Goal: Task Accomplishment & Management: Use online tool/utility

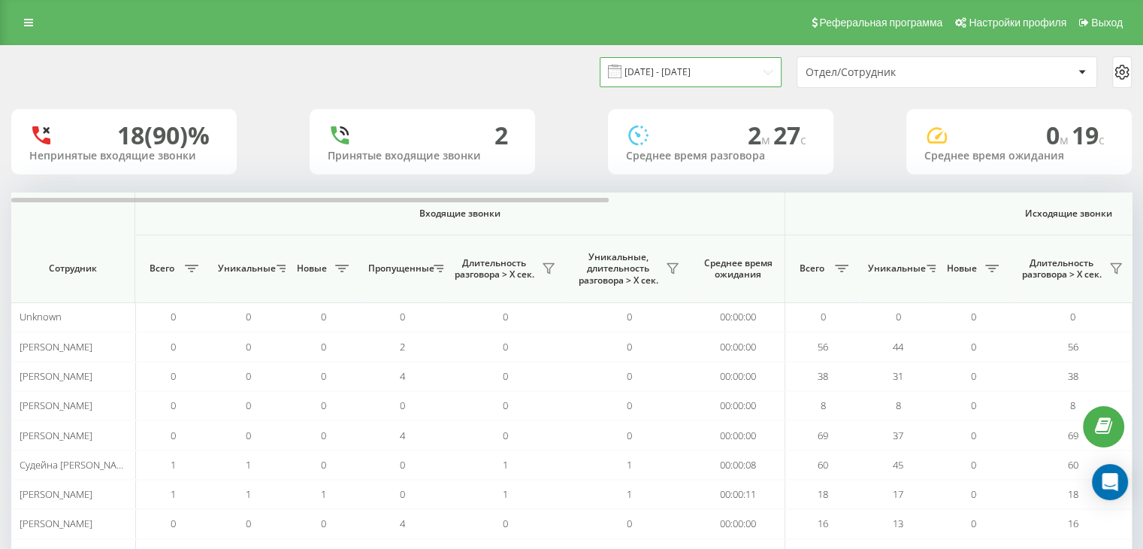
click at [720, 77] on input "15.08.2025 - 15.08.2025" at bounding box center [691, 71] width 182 height 29
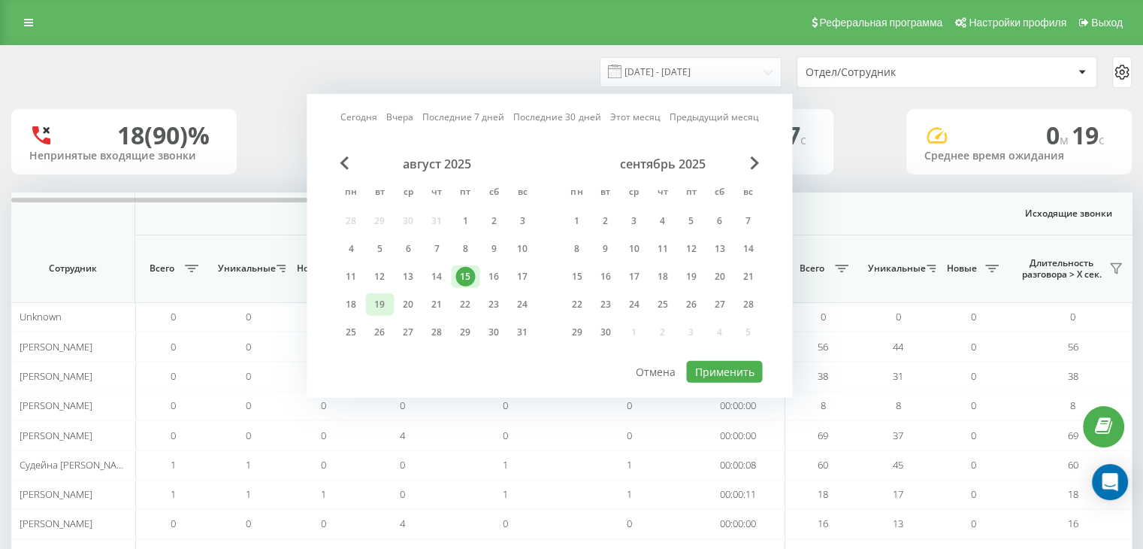
click at [392, 304] on div "19" at bounding box center [379, 304] width 29 height 23
click at [710, 368] on button "Применить" at bounding box center [724, 372] width 76 height 22
type input "19.08.2025 - 19.08.2025"
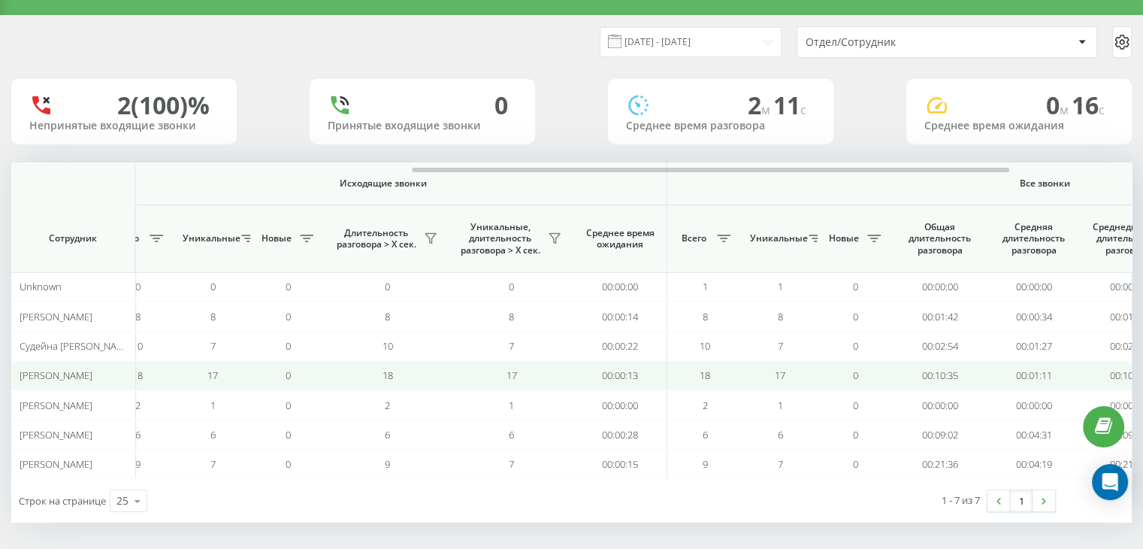
scroll to position [0, 822]
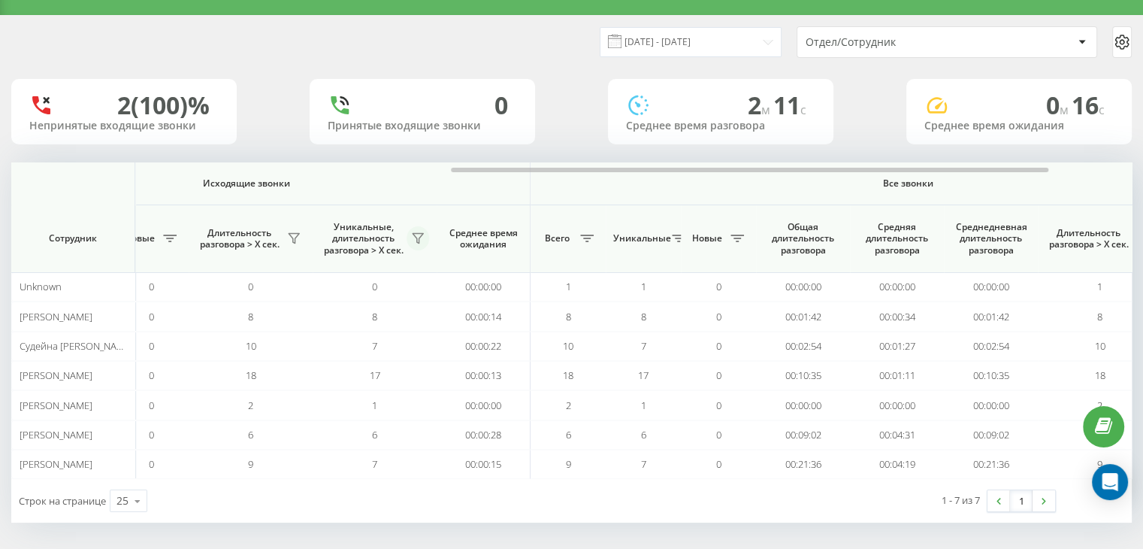
click at [422, 235] on icon at bounding box center [418, 238] width 12 height 12
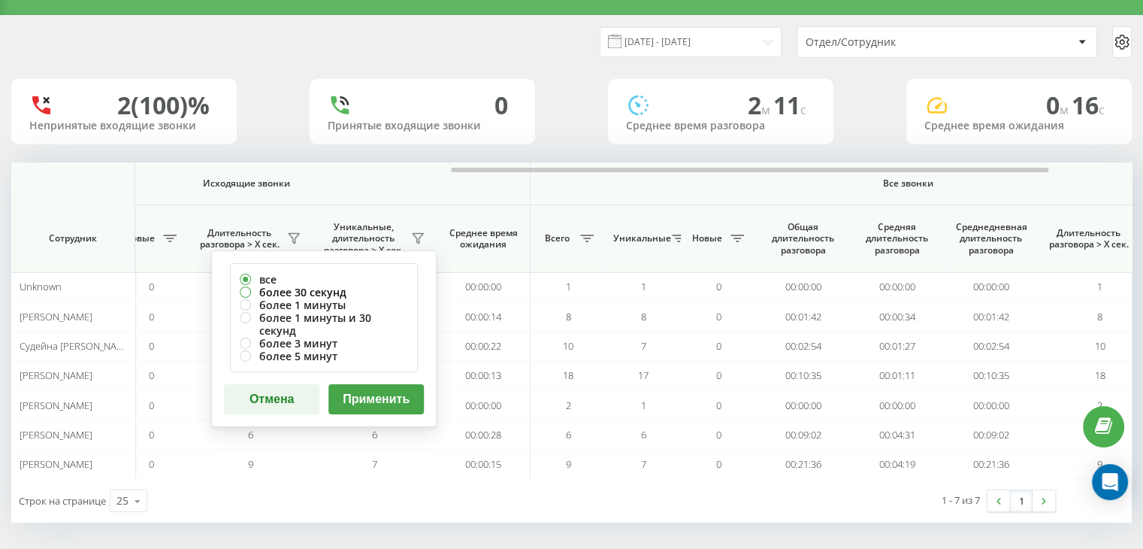
click at [321, 288] on label "более 30 секунд" at bounding box center [324, 292] width 168 height 13
radio input "true"
click at [370, 384] on button "Применить" at bounding box center [375, 399] width 95 height 30
click at [0, 0] on div at bounding box center [0, 0] width 0 height 0
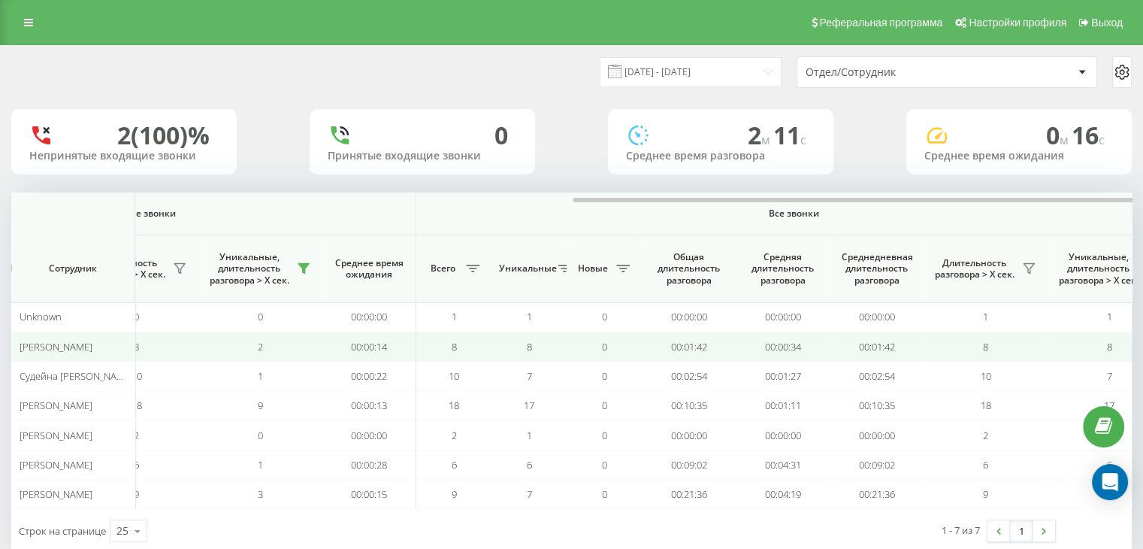
scroll to position [0, 976]
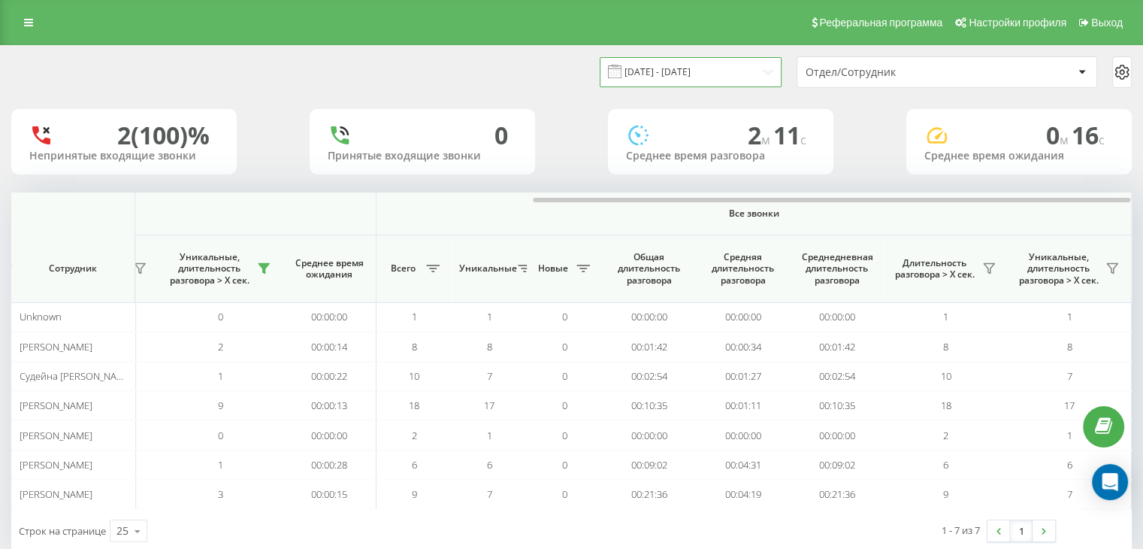
click at [683, 69] on input "19.08.2025 - 19.08.2025" at bounding box center [691, 71] width 182 height 29
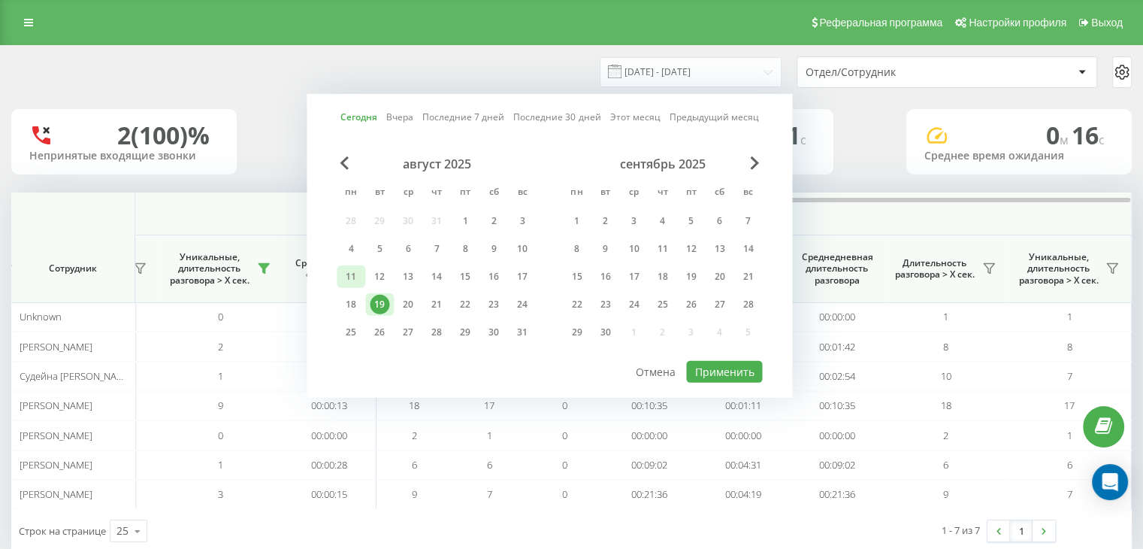
click at [349, 277] on div "11" at bounding box center [351, 277] width 20 height 20
click at [519, 277] on div "17" at bounding box center [523, 277] width 20 height 20
click at [721, 366] on button "Применить" at bounding box center [724, 372] width 76 height 22
type input "11.08.2025 - 17.08.2025"
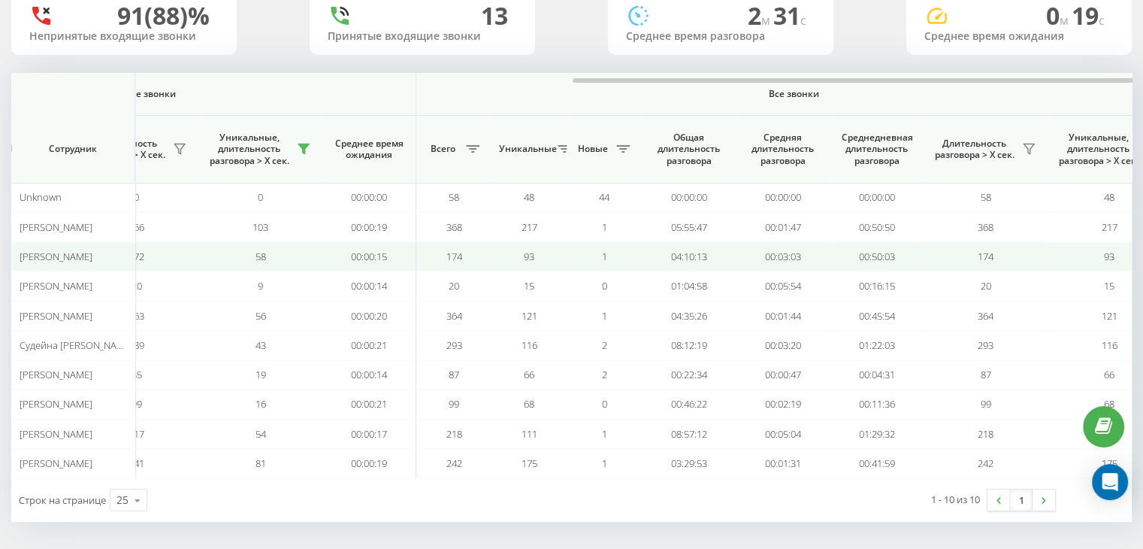
scroll to position [0, 976]
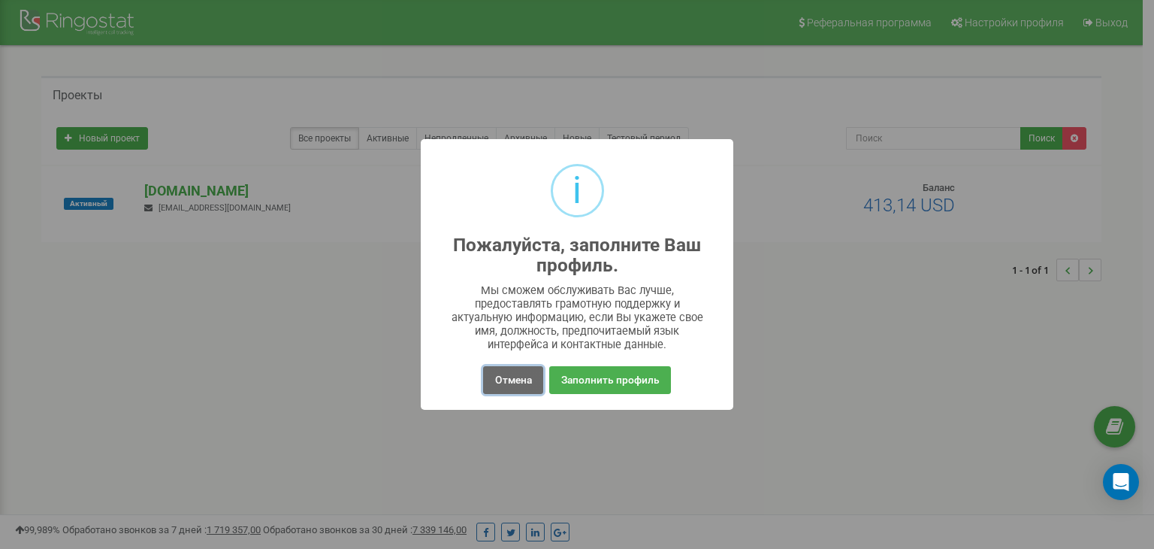
click at [523, 379] on button "Отмена" at bounding box center [512, 380] width 59 height 28
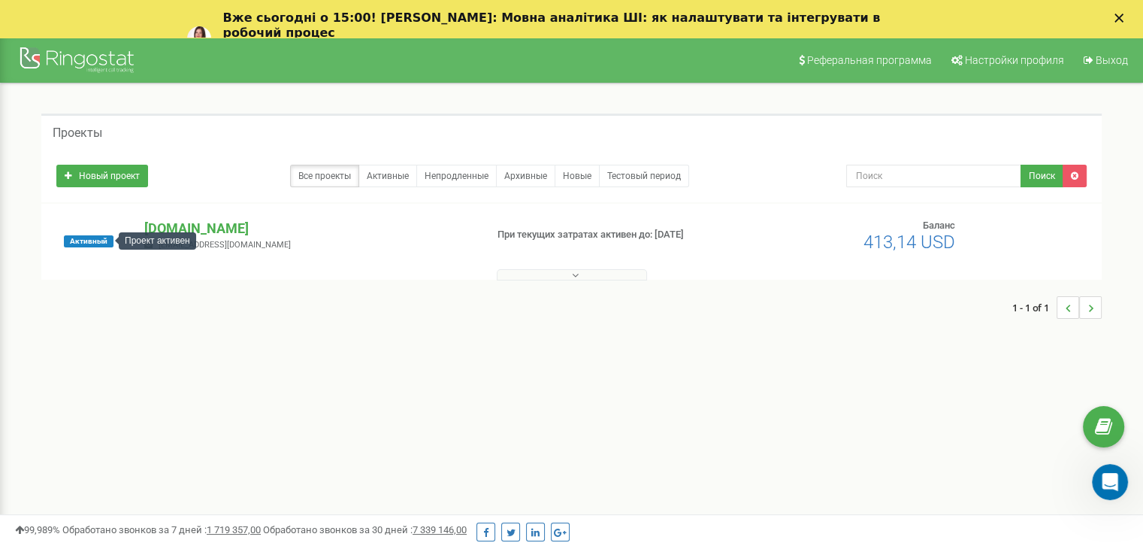
click at [111, 238] on span "Активный" at bounding box center [89, 241] width 50 height 12
click at [243, 228] on p "[DOMAIN_NAME]" at bounding box center [308, 229] width 328 height 20
click at [598, 271] on button at bounding box center [572, 274] width 150 height 11
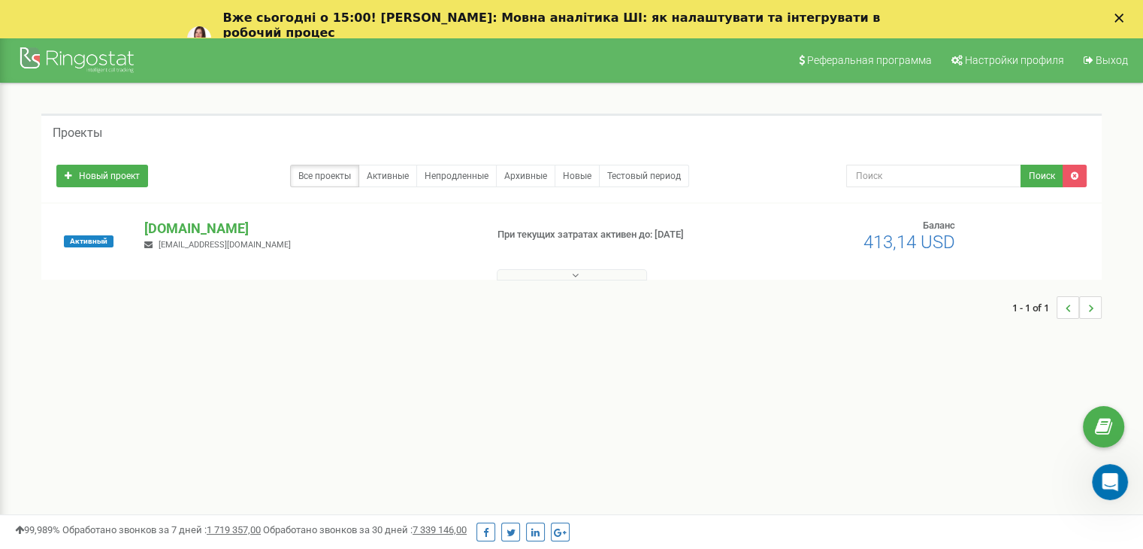
click at [556, 267] on div at bounding box center [571, 271] width 1053 height 15
click at [537, 285] on div "1 - 1 of 1" at bounding box center [571, 307] width 1060 height 53
click at [546, 280] on button at bounding box center [572, 274] width 150 height 11
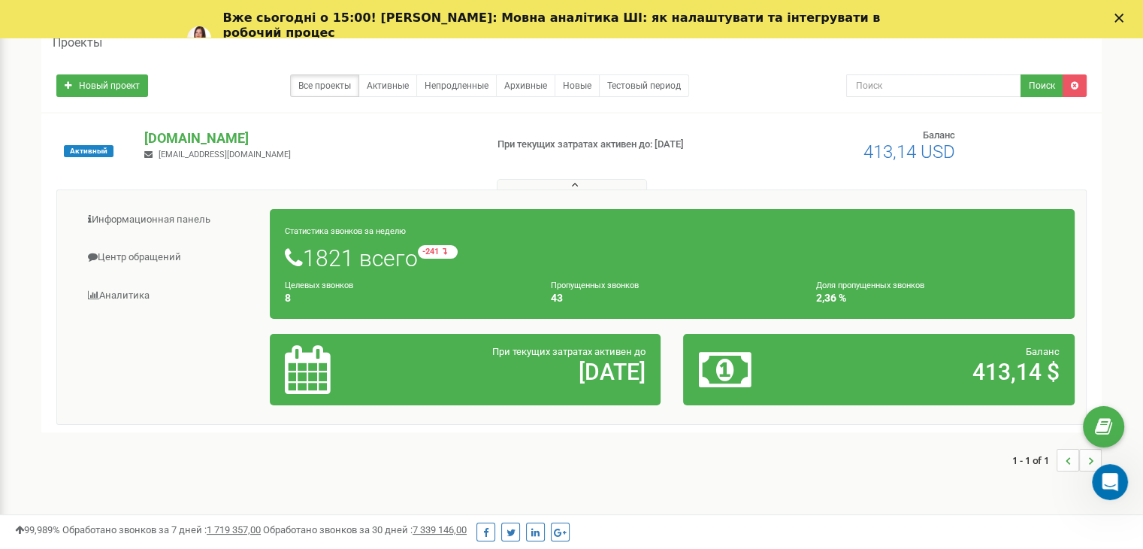
scroll to position [150, 0]
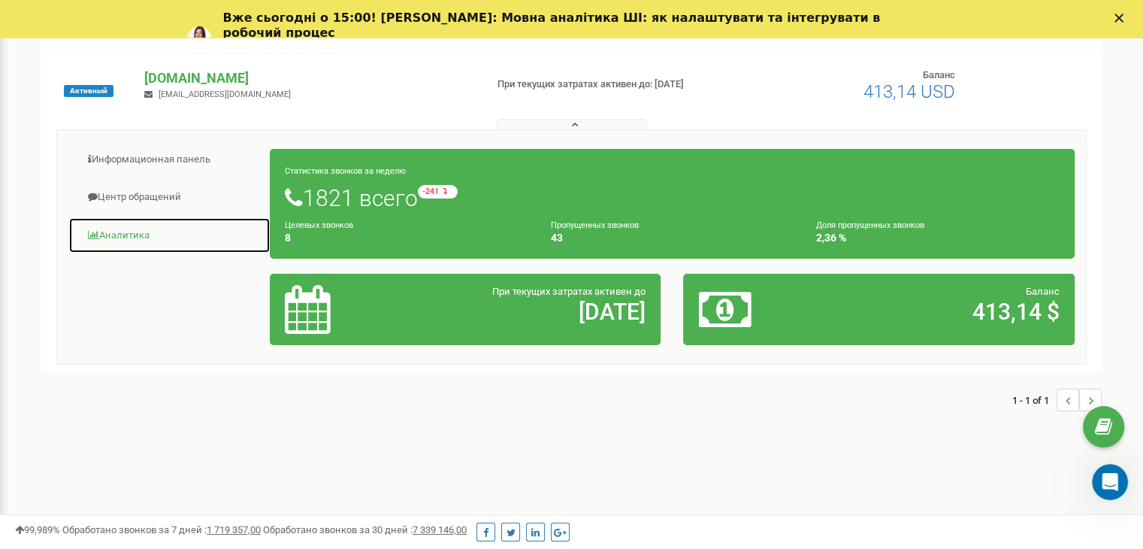
click at [138, 238] on link "Аналитика" at bounding box center [169, 235] width 202 height 37
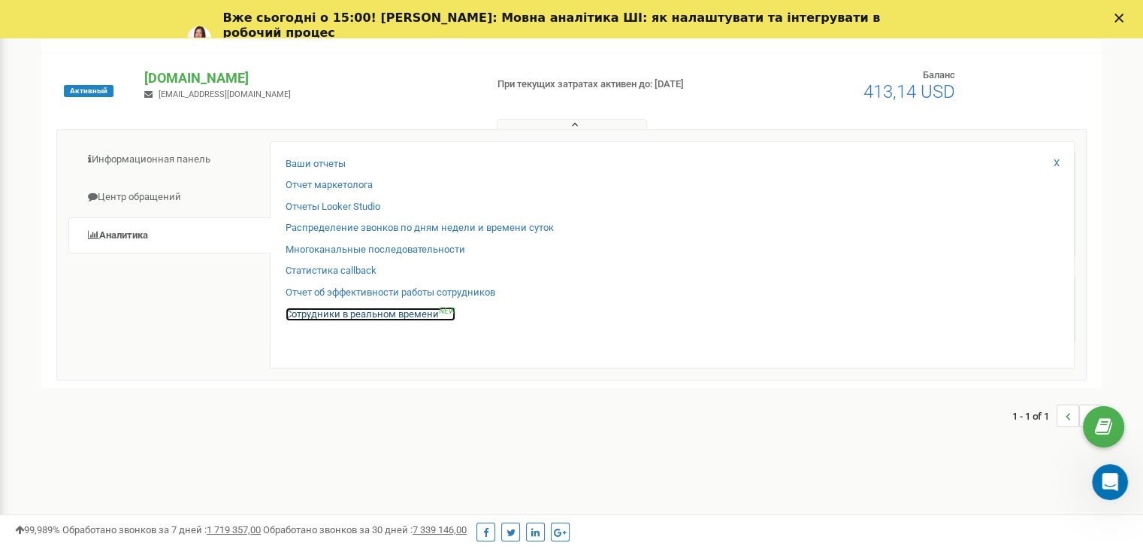
click at [376, 316] on link "Сотрудники в реальном времени NEW" at bounding box center [371, 314] width 170 height 14
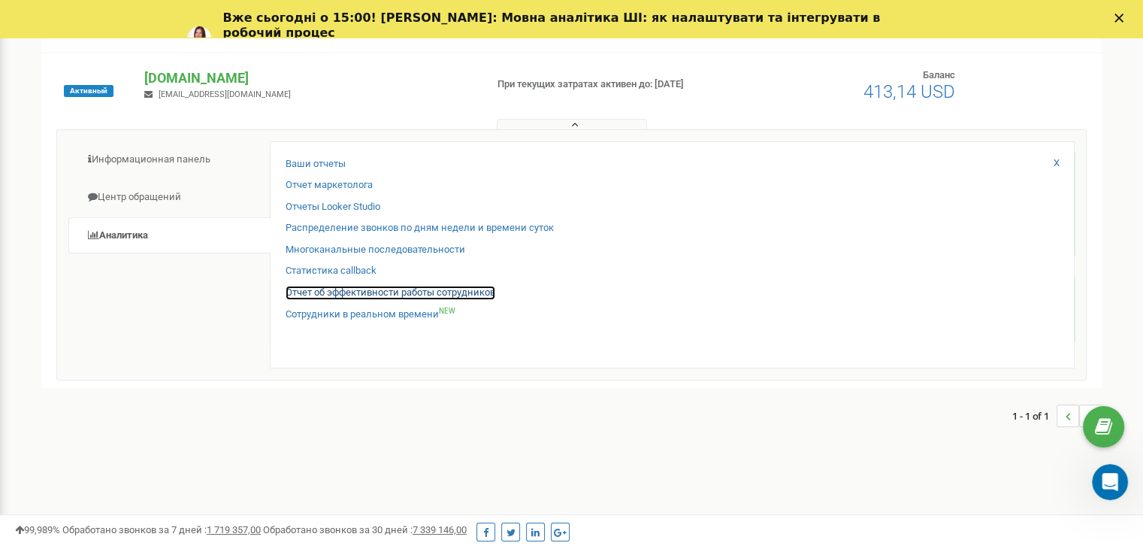
click at [461, 287] on link "Отчет об эффективности работы сотрудников" at bounding box center [391, 293] width 210 height 14
